Goal: Use online tool/utility

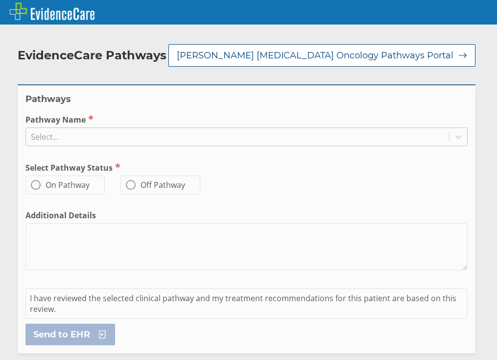
click at [187, 136] on div "Select..." at bounding box center [237, 136] width 423 height 17
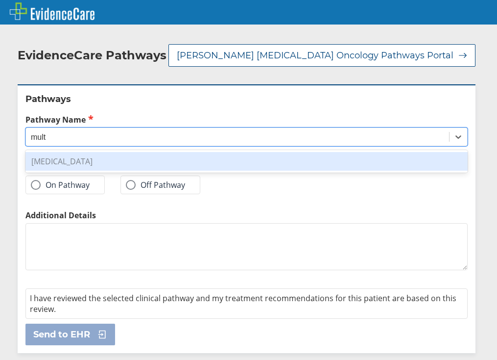
click at [175, 156] on div "[MEDICAL_DATA]" at bounding box center [246, 161] width 442 height 19
type input "mult"
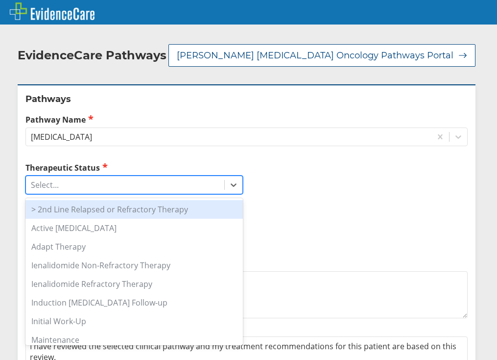
click at [81, 187] on div "Select..." at bounding box center [125, 184] width 198 height 17
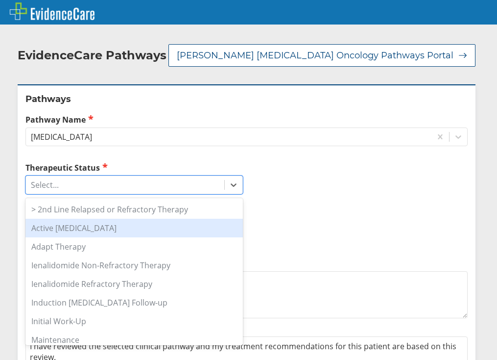
click at [85, 233] on div "Active [MEDICAL_DATA]" at bounding box center [134, 228] width 218 height 19
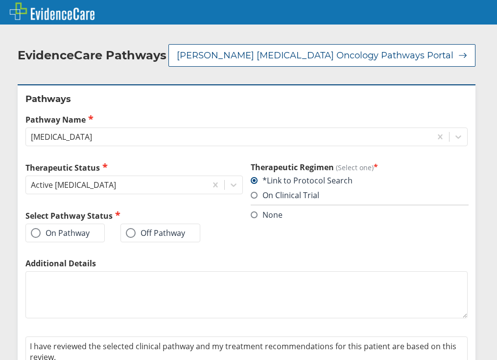
click at [64, 234] on label "On Pathway" at bounding box center [60, 233] width 59 height 10
click at [0, 0] on input "On Pathway" at bounding box center [0, 0] width 0 height 0
click at [254, 217] on label "None" at bounding box center [267, 214] width 32 height 11
click at [0, 0] on input "None" at bounding box center [0, 0] width 0 height 0
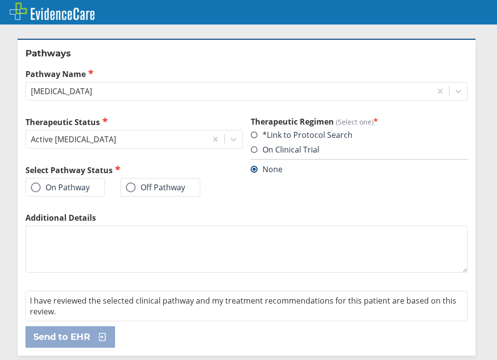
click at [68, 185] on label "On Pathway" at bounding box center [60, 187] width 59 height 10
click at [0, 0] on input "On Pathway" at bounding box center [0, 0] width 0 height 0
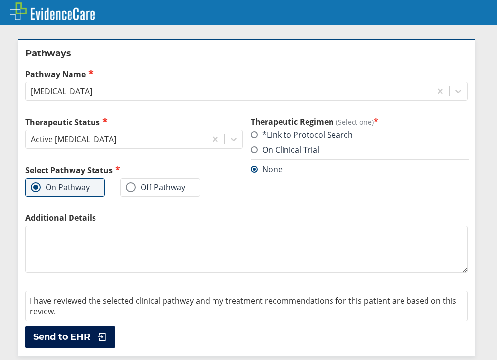
click at [71, 335] on span "Send to EHR" at bounding box center [61, 337] width 57 height 12
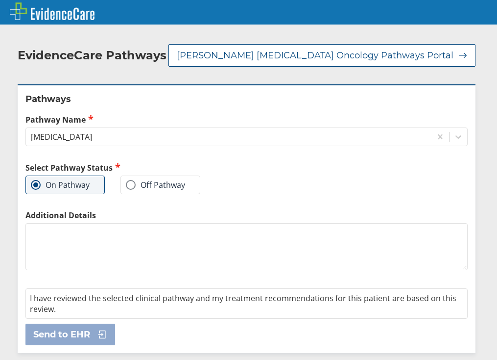
scroll to position [0, 0]
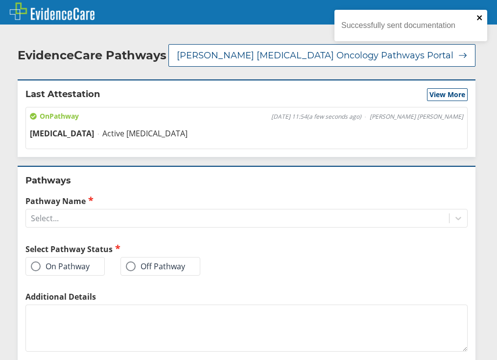
click at [483, 16] on div "Successfully sent documentation" at bounding box center [411, 25] width 153 height 31
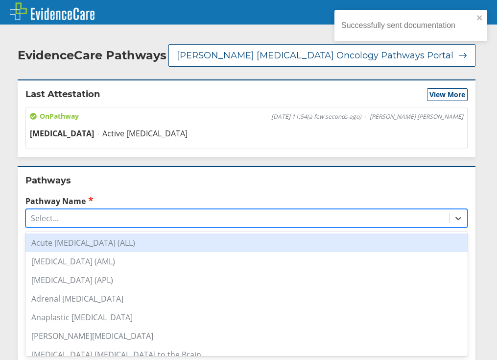
click at [179, 219] on div "Select..." at bounding box center [237, 218] width 423 height 17
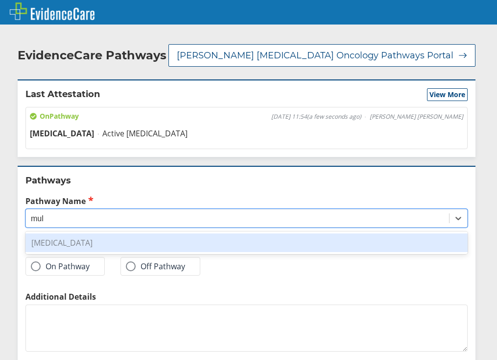
click at [105, 246] on div "[MEDICAL_DATA]" at bounding box center [246, 242] width 442 height 19
type input "mul"
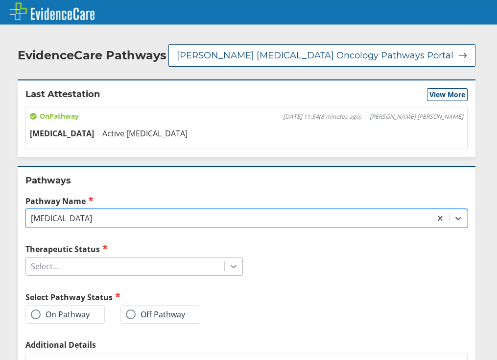
click at [225, 265] on div at bounding box center [234, 266] width 18 height 18
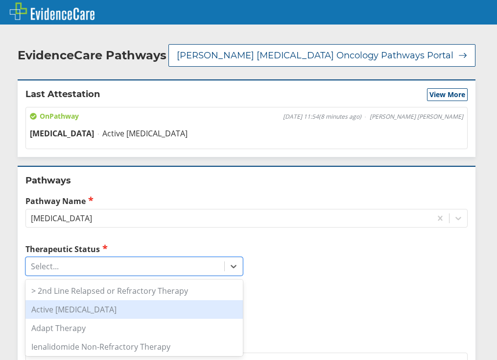
click at [100, 316] on div "Active [MEDICAL_DATA]" at bounding box center [134, 309] width 218 height 19
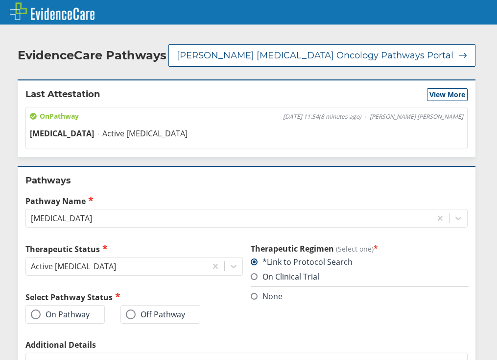
click at [51, 314] on label "On Pathway" at bounding box center [60, 314] width 59 height 10
click at [0, 0] on input "On Pathway" at bounding box center [0, 0] width 0 height 0
click at [264, 297] on label "None" at bounding box center [267, 296] width 32 height 11
click at [0, 0] on input "None" at bounding box center [0, 0] width 0 height 0
click at [73, 312] on label "On Pathway" at bounding box center [60, 314] width 59 height 10
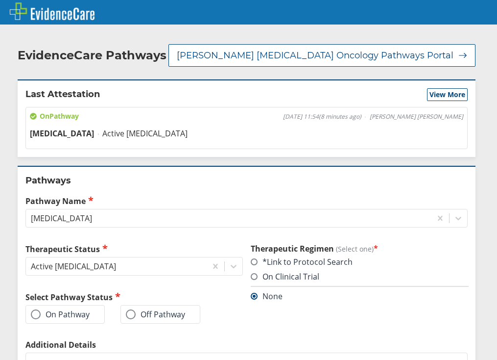
click at [0, 0] on input "On Pathway" at bounding box center [0, 0] width 0 height 0
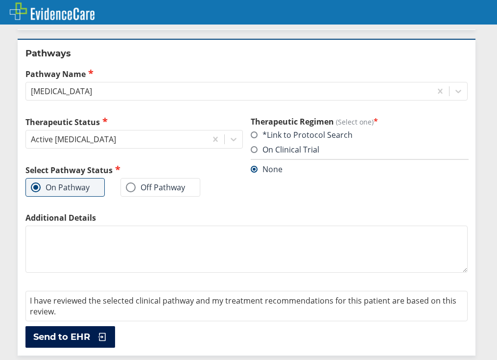
click at [55, 340] on span "Send to EHR" at bounding box center [61, 337] width 57 height 12
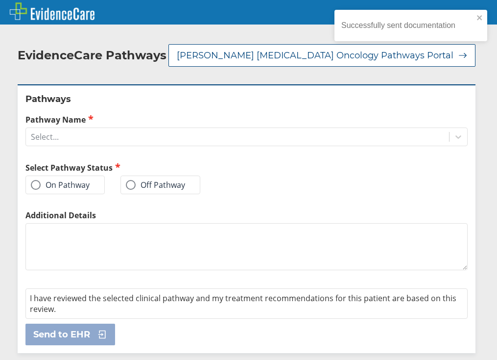
scroll to position [0, 0]
